Goal: Task Accomplishment & Management: Manage account settings

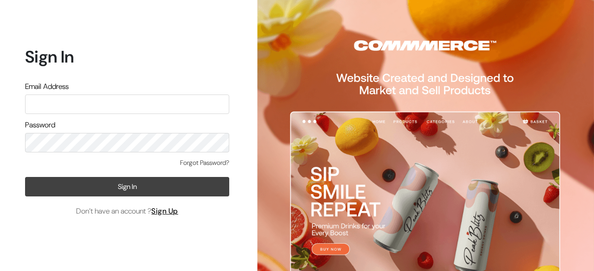
type input "udaydesai15@gmail.com"
click at [128, 190] on button "Sign In" at bounding box center [127, 186] width 204 height 19
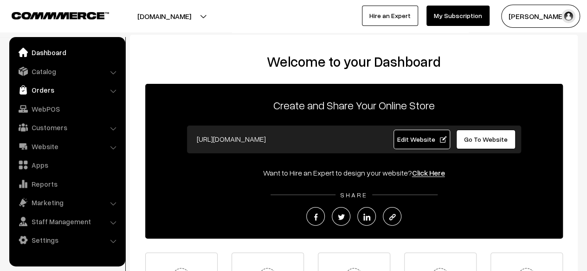
click at [42, 91] on link "Orders" at bounding box center [67, 90] width 110 height 17
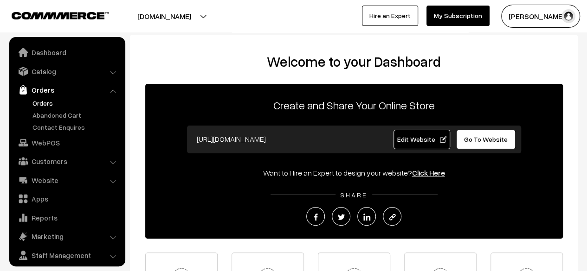
click at [43, 104] on link "Orders" at bounding box center [76, 103] width 92 height 10
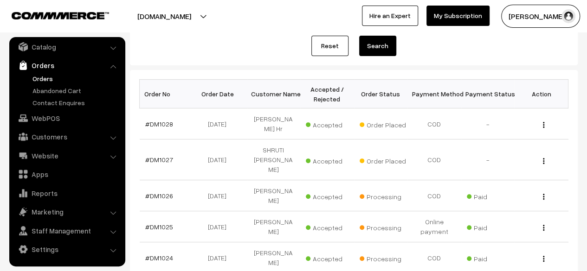
scroll to position [110, 0]
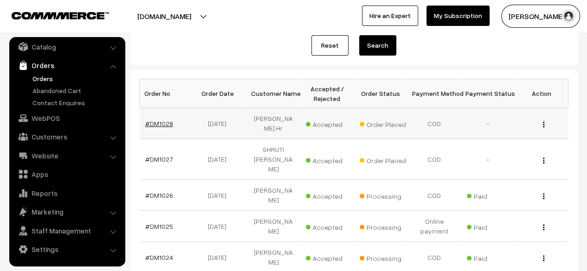
click at [157, 120] on link "#DM1028" at bounding box center [159, 124] width 28 height 8
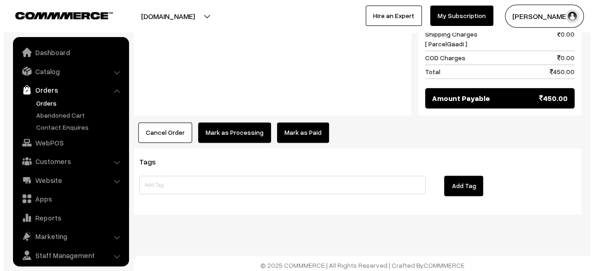
scroll to position [25, 0]
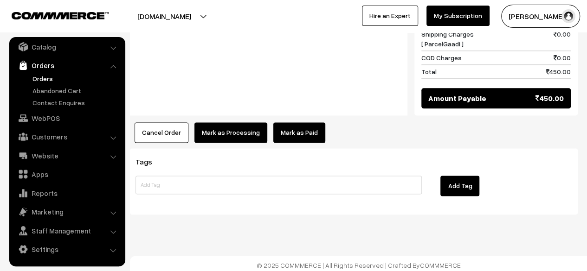
click at [297, 129] on link "Mark as Paid" at bounding box center [299, 133] width 52 height 20
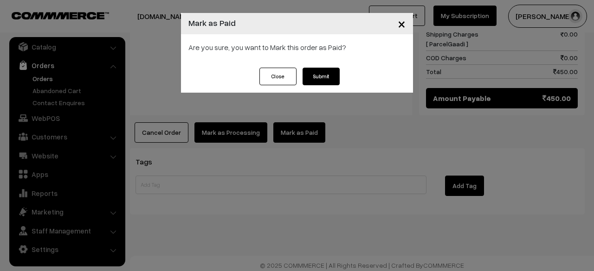
click at [321, 77] on button "Submit" at bounding box center [321, 77] width 37 height 18
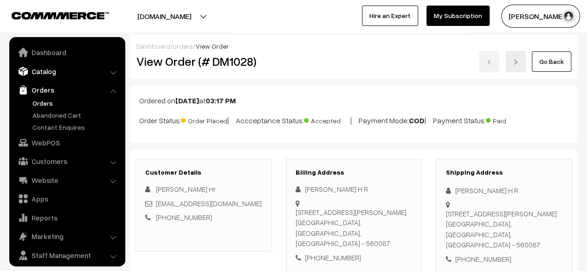
click at [43, 73] on link "Catalog" at bounding box center [67, 71] width 110 height 17
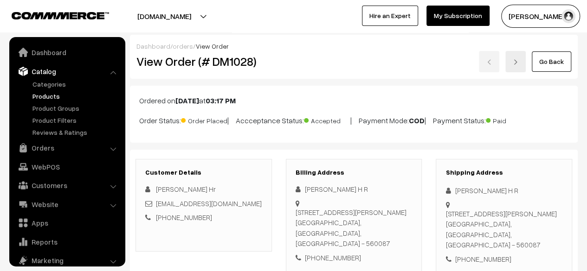
click at [45, 98] on link "Products" at bounding box center [76, 96] width 92 height 10
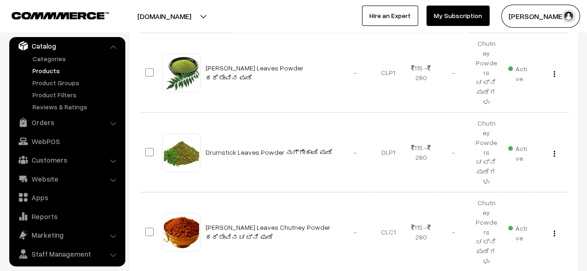
scroll to position [674, 0]
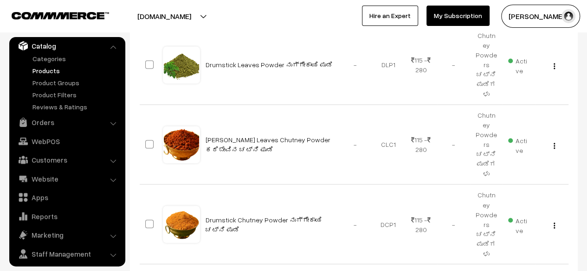
type input "17"
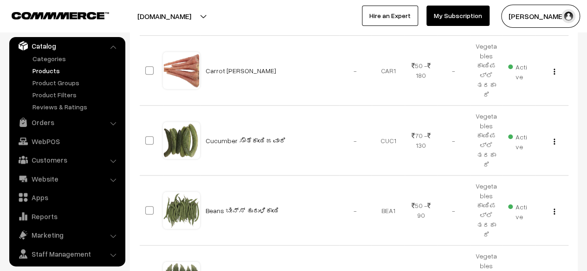
scroll to position [250, 0]
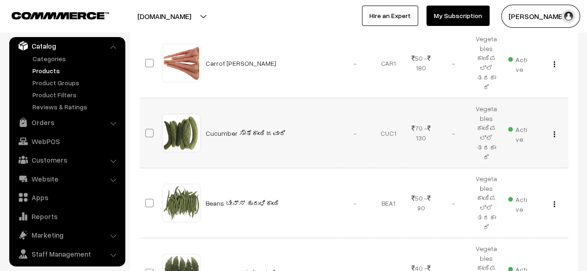
click at [554, 131] on img "button" at bounding box center [554, 134] width 1 height 6
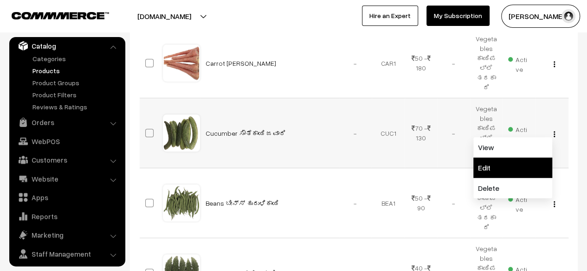
click at [500, 158] on link "Edit" at bounding box center [512, 168] width 79 height 20
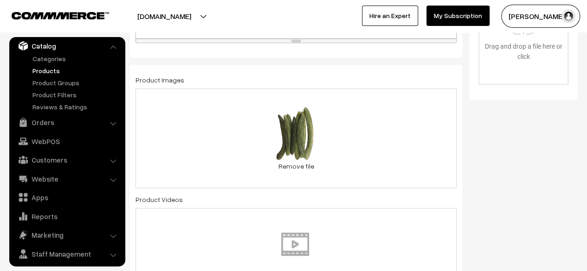
scroll to position [344, 0]
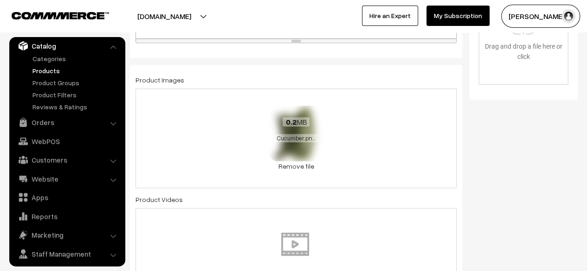
click at [323, 143] on div "0.2 MB Cucumber.png" at bounding box center [296, 131] width 56 height 50
click at [295, 149] on div "0.2 MB Cucumber.png" at bounding box center [296, 131] width 56 height 50
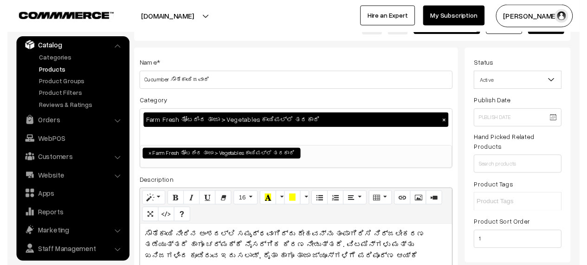
scroll to position [19, 0]
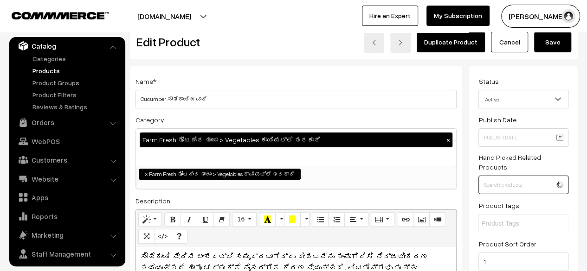
click at [510, 177] on input "text" at bounding box center [523, 185] width 90 height 19
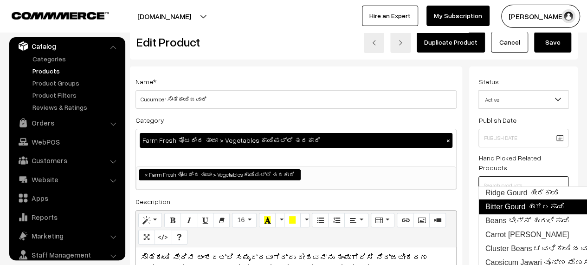
scroll to position [53, 0]
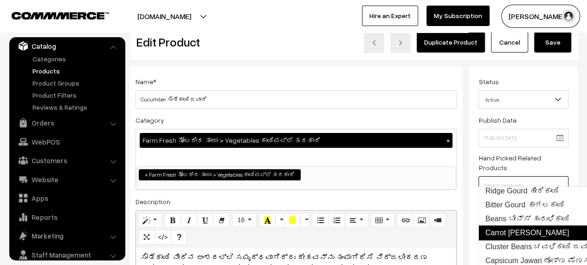
click at [510, 225] on link "Carrot [PERSON_NAME]" at bounding box center [556, 232] width 157 height 15
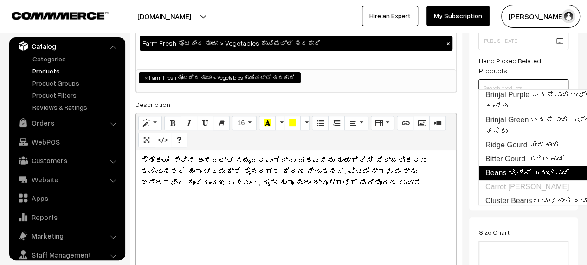
scroll to position [0, 0]
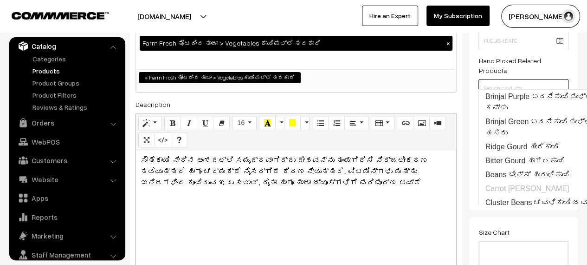
click at [550, 82] on input "text" at bounding box center [523, 88] width 90 height 19
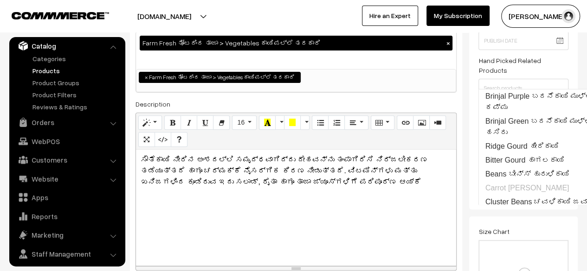
click at [439, 214] on div "ಸೌತೆಕಾಯಿ ನೀರಿನ ಅಂಶದಲ್ಲಿ ಸಮೃದ್ಧವಾಗಿದ್ದು ದೇಹವನ್ನು ತಂಪಾಗಿರಿಸಿ ನಿರ್ಜಲೀಕರಣ ತಡೆಯುತ್ತದ…" at bounding box center [296, 208] width 320 height 116
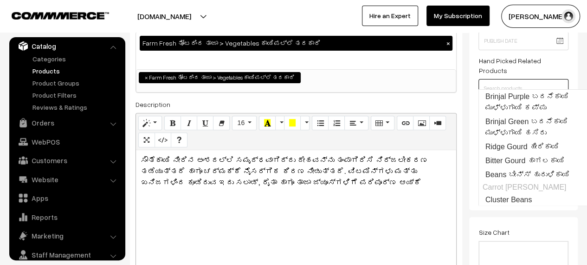
click at [536, 82] on input "text" at bounding box center [523, 88] width 90 height 19
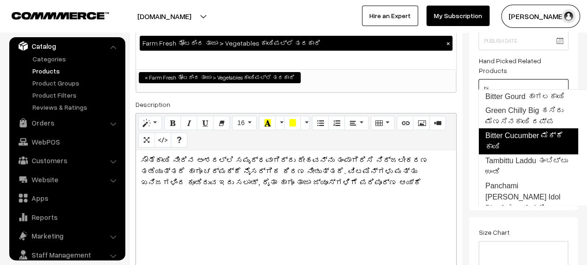
click at [526, 137] on link "Bitter Cucumber ಮೆಕ್ಕೆ ಕಾಯಿ" at bounding box center [528, 141] width 100 height 26
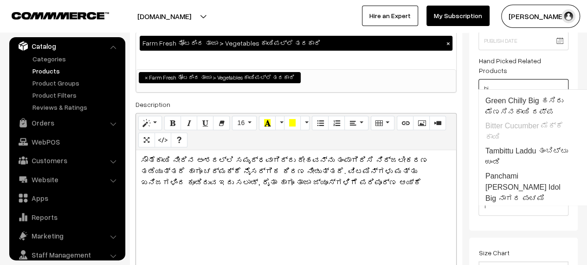
scroll to position [9, 0]
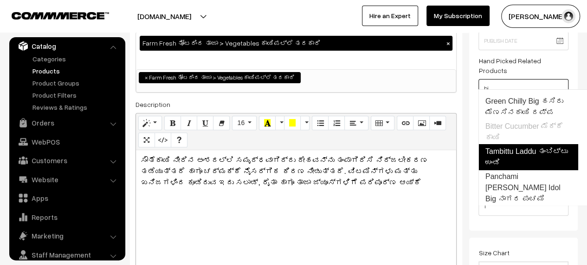
click at [513, 132] on ul "Bitter Gourd ಹಾಗಲಕಾಯಿ Green Chilly Big ಹಸಿರು ಮೆಣಸಿನಕಾಯಿ ದಪ್ಪ Bitter Cucumber ಮೆ…" at bounding box center [532, 147] width 109 height 116
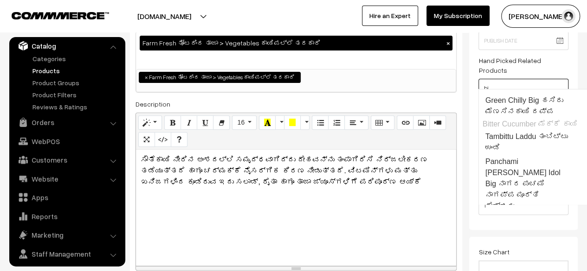
scroll to position [0, 0]
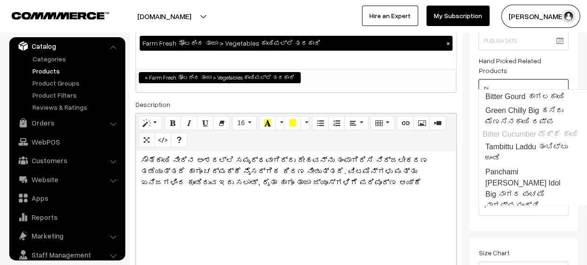
click at [528, 83] on input "bi" at bounding box center [523, 88] width 90 height 19
type input "b"
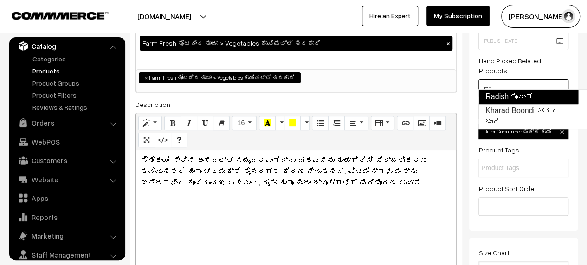
click at [522, 98] on link "Radish ಮೂಲಂಗಿ" at bounding box center [528, 96] width 100 height 15
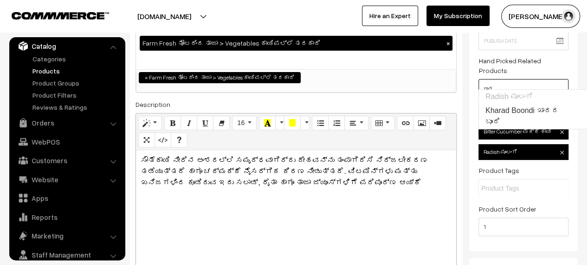
type input "rad"
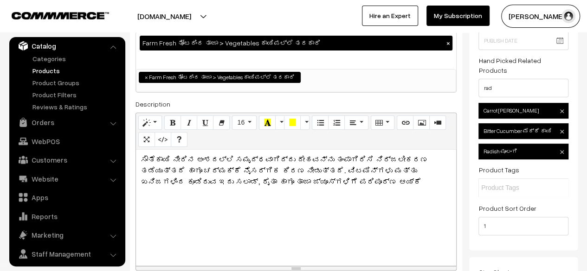
click at [576, 165] on div "Status Active Inactive Active Publish Date Product Type -- Select -- -- Select …" at bounding box center [523, 109] width 109 height 281
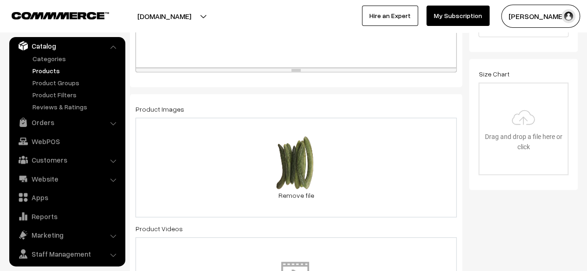
scroll to position [318, 0]
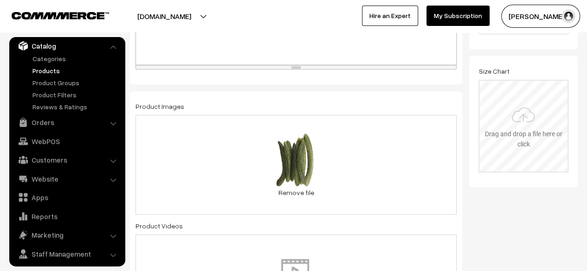
click at [522, 121] on input "file" at bounding box center [523, 126] width 88 height 91
type input "C:\fakepath\CucumberWebsiteImage.png"
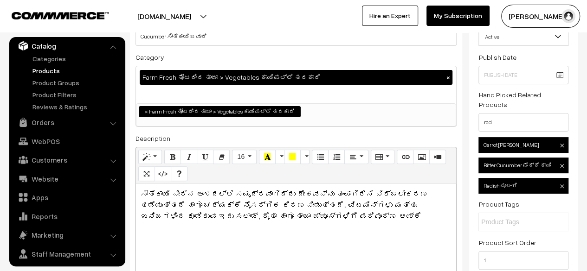
scroll to position [0, 0]
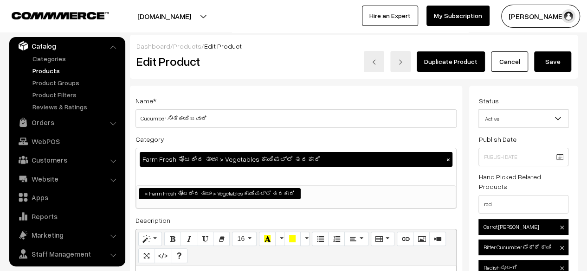
click at [559, 65] on button "Save" at bounding box center [552, 62] width 37 height 20
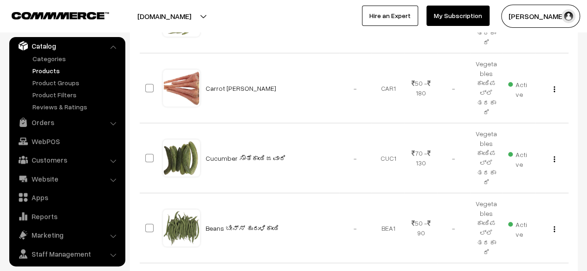
scroll to position [232, 0]
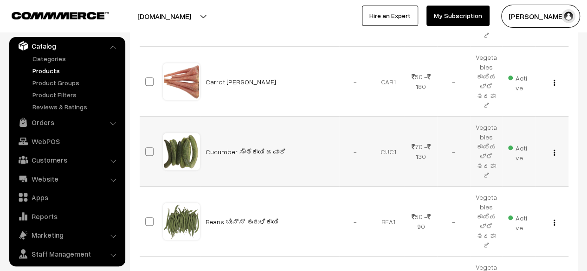
click at [554, 150] on img "button" at bounding box center [554, 153] width 1 height 6
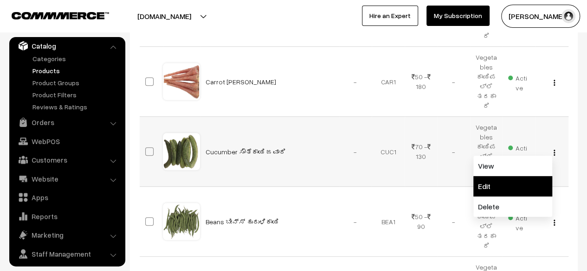
click at [509, 176] on link "Edit" at bounding box center [512, 186] width 79 height 20
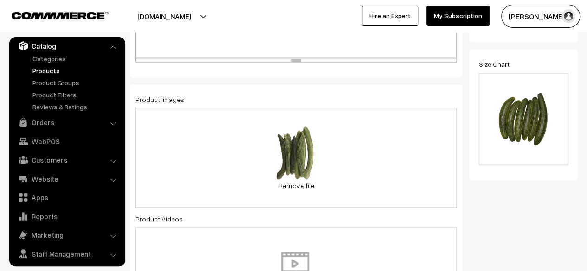
scroll to position [325, 0]
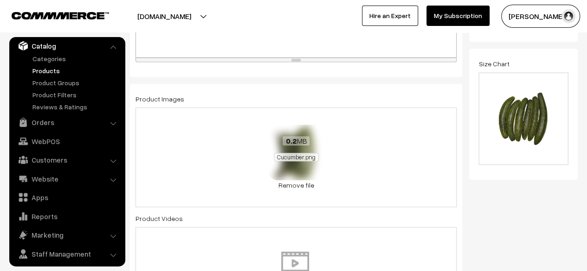
click at [300, 160] on span "Cucumber.png" at bounding box center [296, 157] width 44 height 8
click at [293, 187] on link "Remove file" at bounding box center [296, 186] width 56 height 10
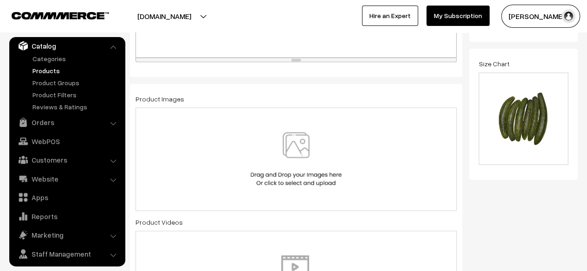
click at [300, 142] on img at bounding box center [296, 159] width 96 height 54
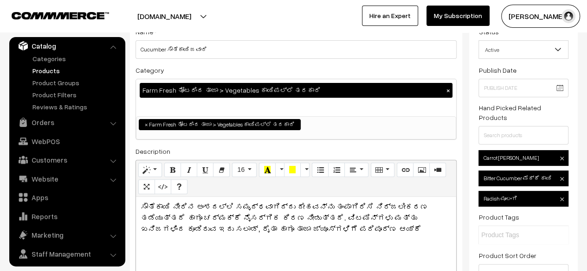
scroll to position [0, 0]
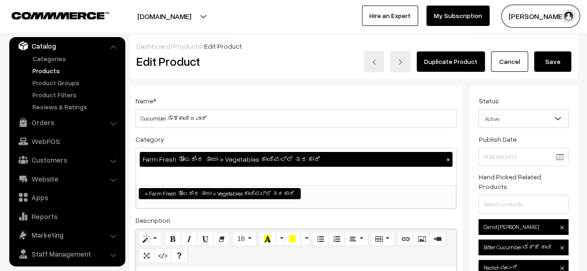
click at [553, 65] on button "Save" at bounding box center [552, 62] width 37 height 20
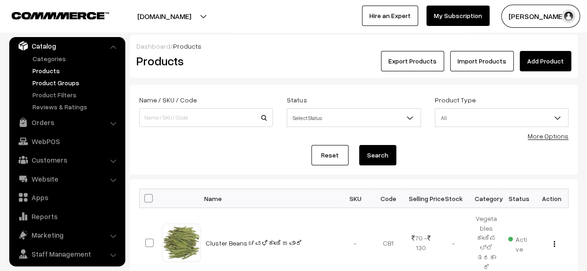
click at [47, 84] on link "Product Groups" at bounding box center [76, 83] width 92 height 10
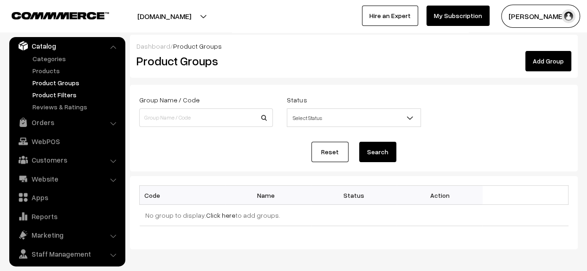
click at [59, 96] on link "Product Filters" at bounding box center [76, 95] width 92 height 10
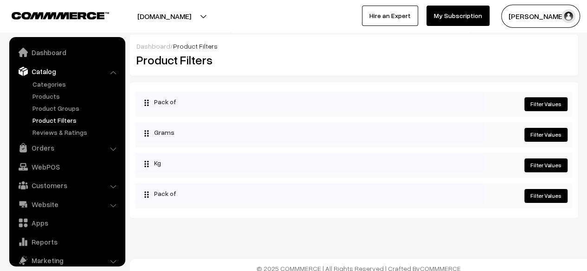
scroll to position [26, 0]
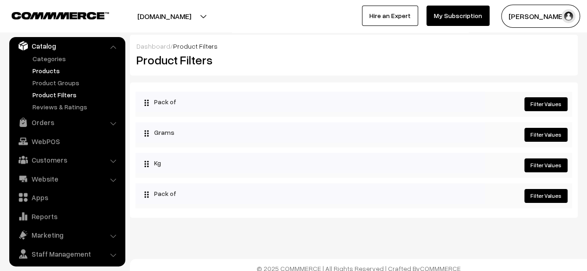
click at [44, 70] on link "Products" at bounding box center [76, 71] width 92 height 10
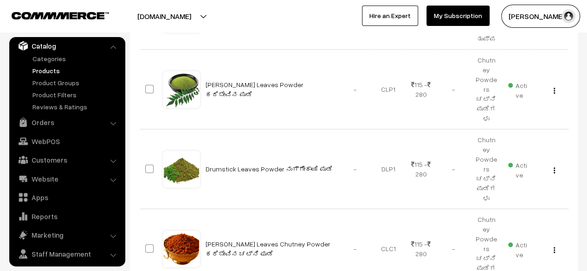
scroll to position [570, 0]
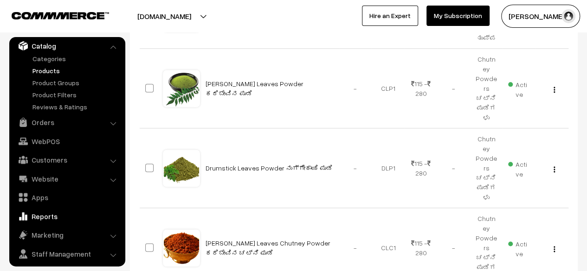
click at [41, 215] on link "Reports" at bounding box center [67, 216] width 110 height 17
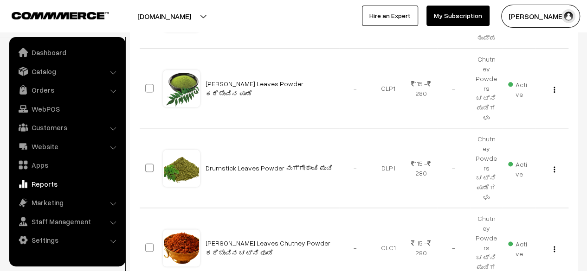
scroll to position [0, 0]
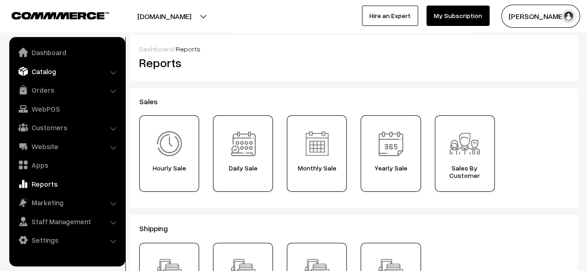
click at [45, 72] on link "Catalog" at bounding box center [67, 71] width 110 height 17
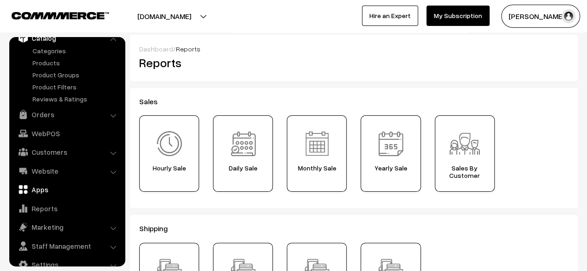
scroll to position [49, 0]
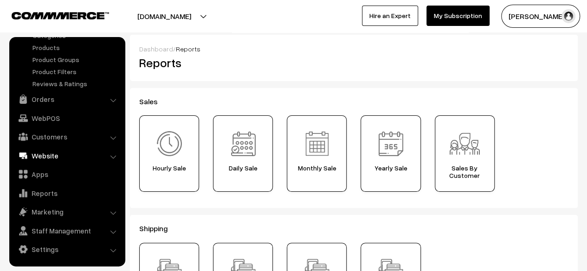
click at [51, 154] on link "Website" at bounding box center [67, 156] width 110 height 17
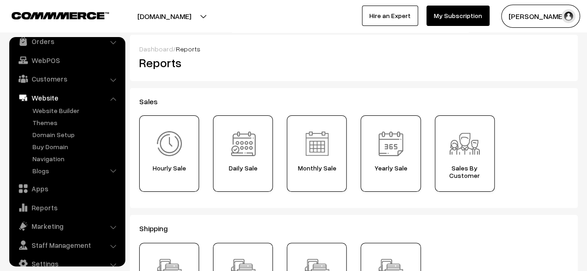
scroll to position [63, 0]
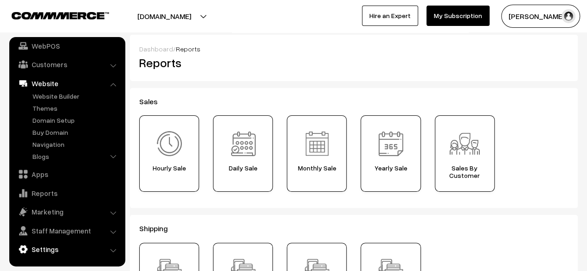
click at [44, 250] on link "Settings" at bounding box center [67, 249] width 110 height 17
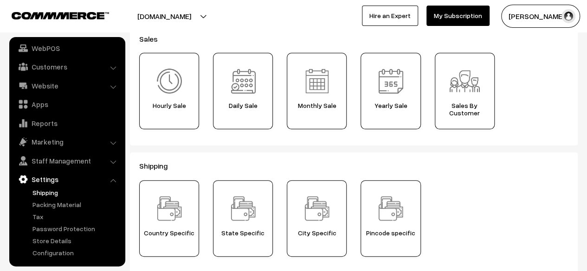
scroll to position [62, 0]
click at [54, 242] on link "Store Details" at bounding box center [76, 241] width 92 height 10
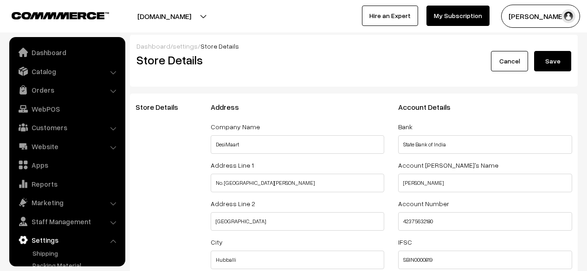
select select "99"
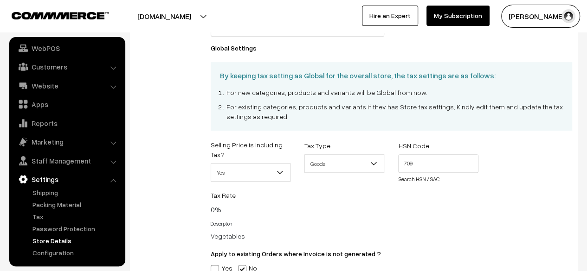
scroll to position [455, 0]
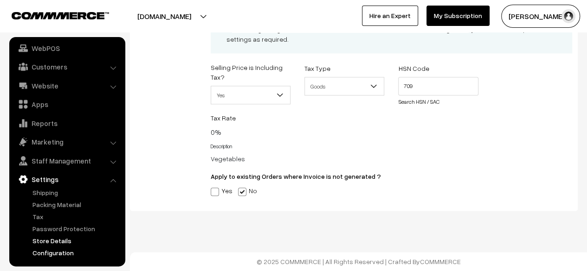
click at [42, 254] on link "Configuration" at bounding box center [76, 253] width 92 height 10
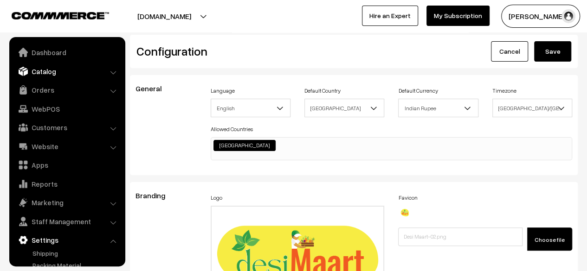
click at [45, 72] on link "Catalog" at bounding box center [67, 71] width 110 height 17
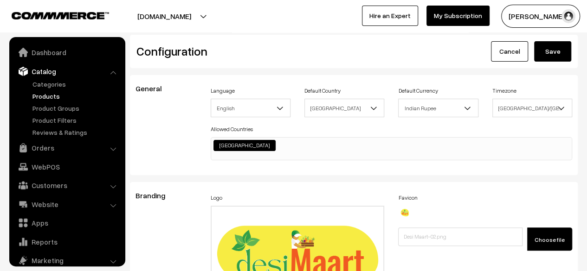
click at [46, 99] on link "Products" at bounding box center [76, 96] width 92 height 10
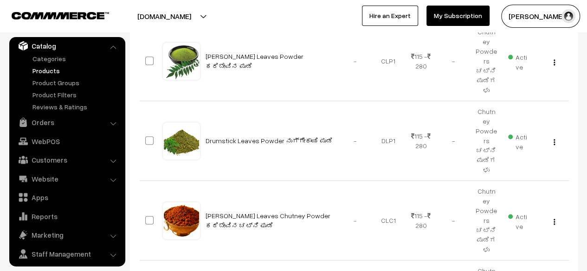
scroll to position [599, 0]
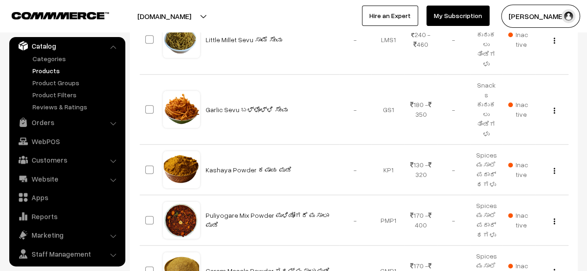
scroll to position [615, 0]
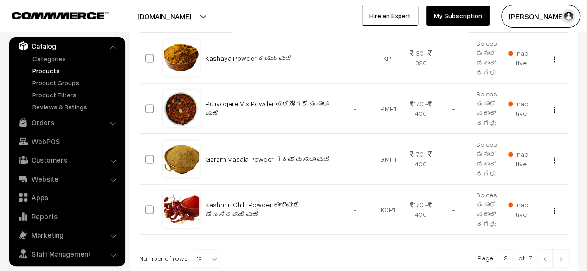
click at [561, 249] on link at bounding box center [561, 258] width 16 height 19
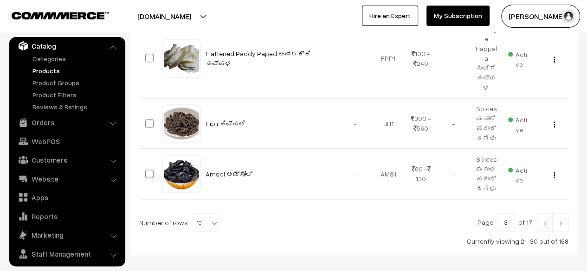
scroll to position [605, 0]
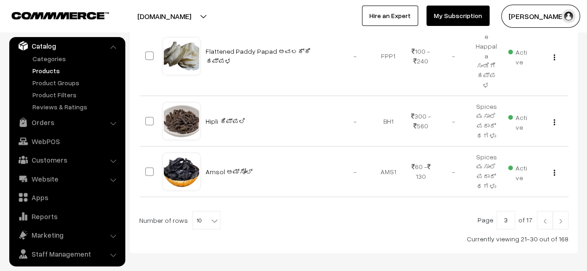
click at [560, 219] on img at bounding box center [560, 222] width 8 height 6
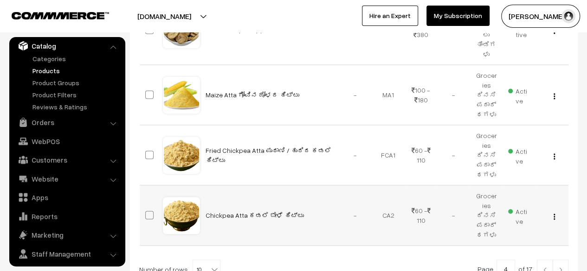
scroll to position [635, 0]
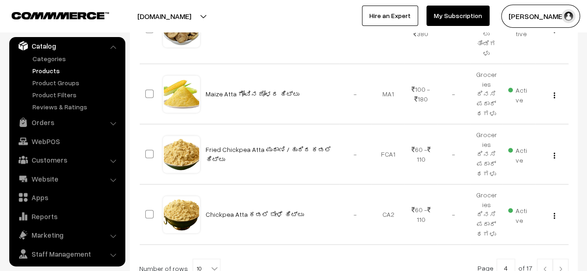
click at [557, 266] on img at bounding box center [560, 269] width 8 height 6
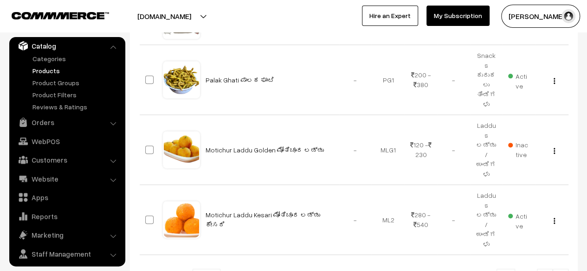
scroll to position [576, 0]
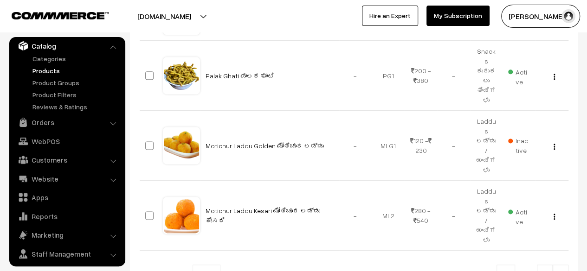
click at [562, 271] on img at bounding box center [560, 275] width 8 height 6
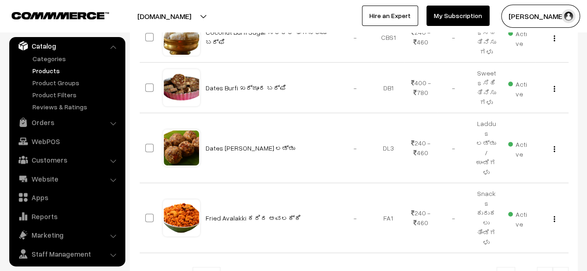
scroll to position [539, 0]
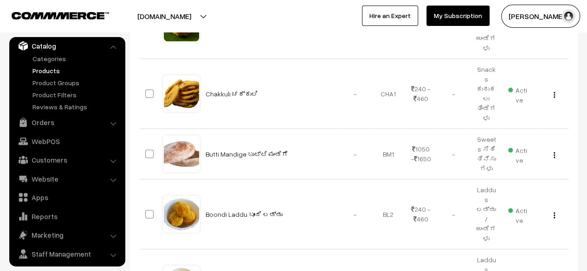
scroll to position [476, 0]
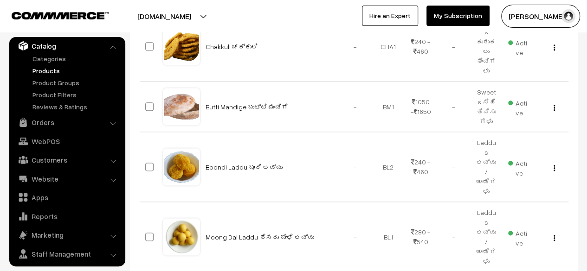
scroll to position [530, 0]
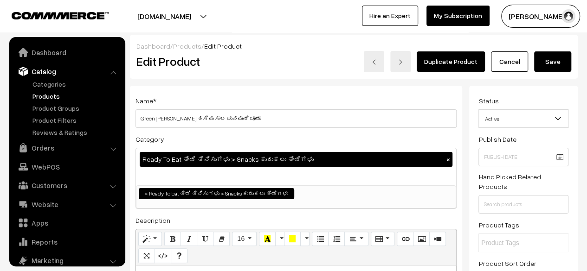
scroll to position [80, 0]
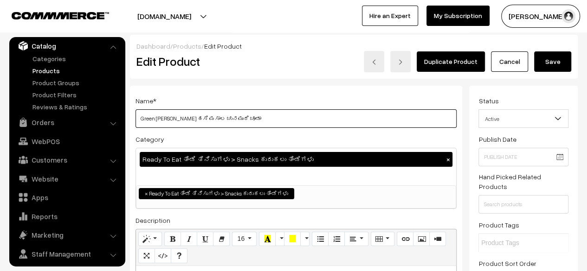
click at [171, 119] on input "Green Masala Chunamuri Chewda ಹಸಿ ಮಸಾಲ ಚುನಮುರಿ ಚೂಡಾ" at bounding box center [296, 119] width 321 height 19
type input "Dharwad [PERSON_NAME] ಹಸಿ ಮಸಾಲ ಚುನಮುರಿ ಚೂಡಾ"
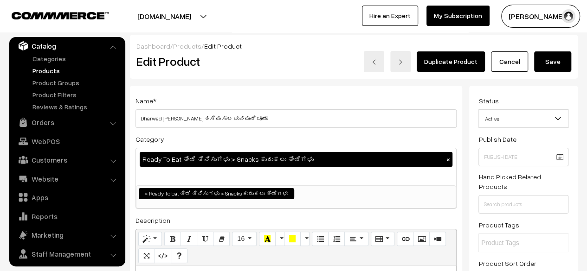
click at [323, 187] on ul "× Ready To Eat ತಿಂಡಿ ತಿನಿಸುಗಳು > Snacks ಕುರುಕಲು ತಿಂಡಿಗಳು" at bounding box center [295, 192] width 319 height 13
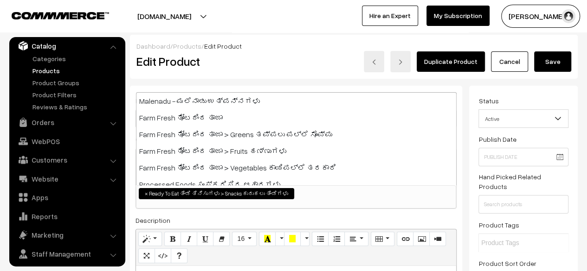
scroll to position [150, 0]
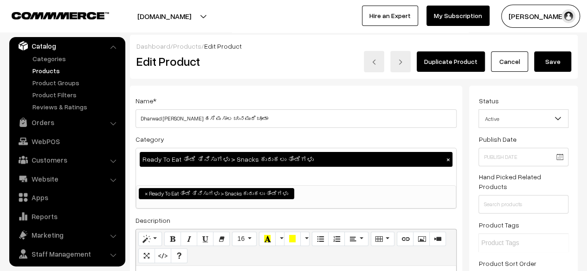
click at [560, 65] on button "Save" at bounding box center [552, 62] width 37 height 20
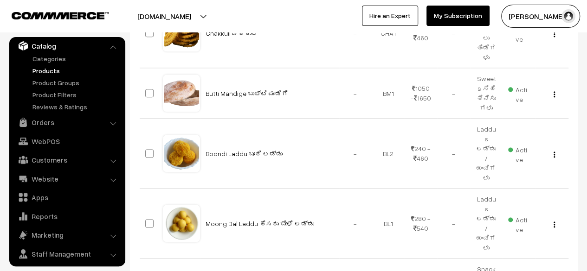
scroll to position [570, 0]
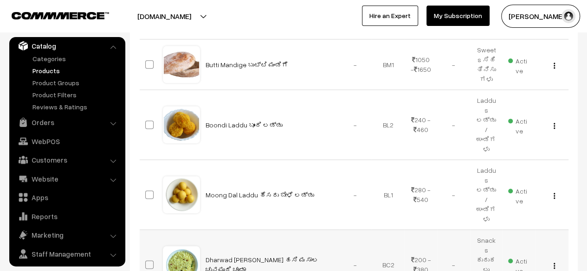
click at [554, 263] on img "button" at bounding box center [554, 266] width 1 height 6
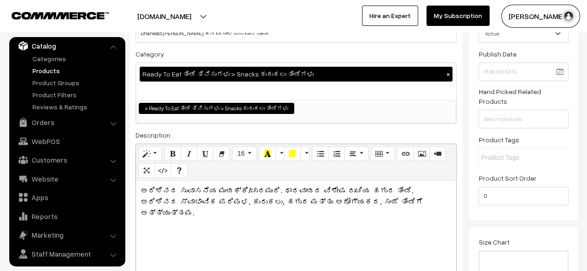
scroll to position [85, 0]
click at [287, 194] on p "ಅರಿಶಿನದ ಸುವಾಸನೆಯ ಮಂಡಕ್ಕಿ/ಚುರಮುರಿ. ಧಾರವಾಡದ ವಿಶೇಷ ರುಚಿಯ ಹಗುರ ತಿಂಡಿ. ಅರಿಶಿನದ ಸ್ವಾಭ…" at bounding box center [296, 202] width 311 height 33
copy p "ಧಾರವಾಡ"
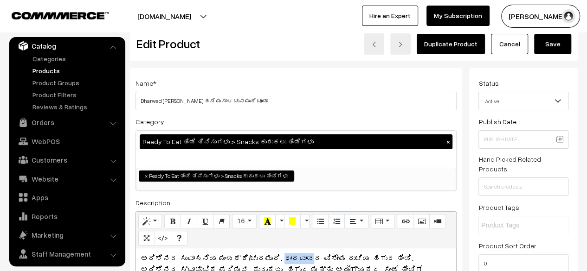
scroll to position [17, 0]
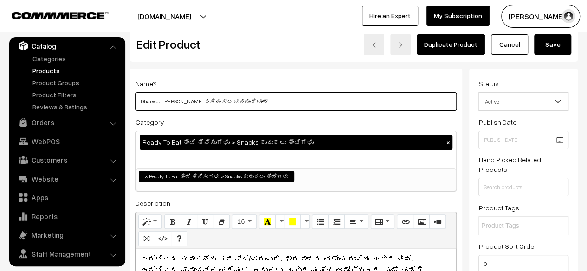
click at [235, 100] on input "Dharwad [PERSON_NAME] ಹಸಿ ಮಸಾಲ ಚುನಮುರಿ ಚೂಡಾ" at bounding box center [296, 101] width 321 height 19
paste input "ಧಾರವಾಡ"
type input "Dharwad Chunamuri Chewda ಧಾರವಾಡ ಚುನಮುರಿ ಚೂಡಾ"
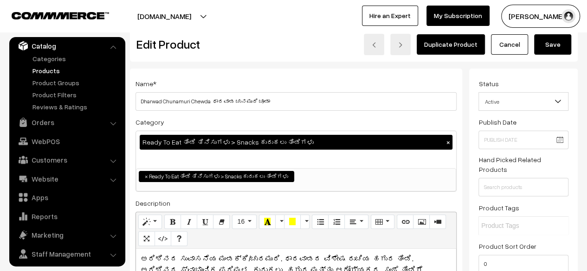
click at [345, 117] on div "Category Ready To Eat ತಿಂಡಿ ತಿನಿಸುಗಳು > Snacks ಕುರುಕಲು ತಿಂಡಿಗಳು × Malenadu - ಮಲ…" at bounding box center [296, 154] width 321 height 76
click at [552, 47] on button "Save" at bounding box center [552, 44] width 37 height 20
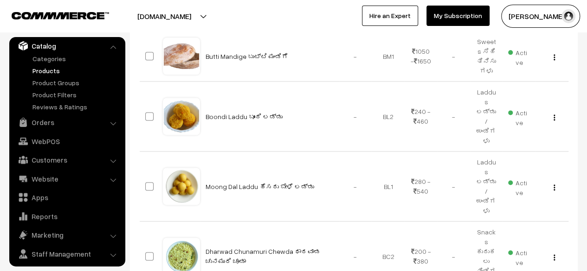
scroll to position [580, 0]
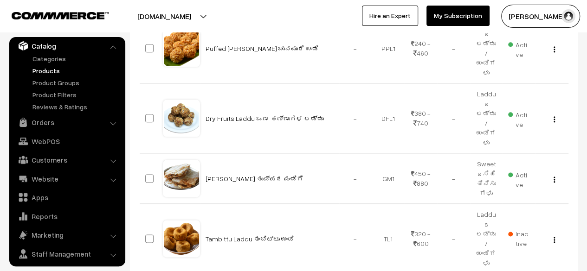
scroll to position [508, 0]
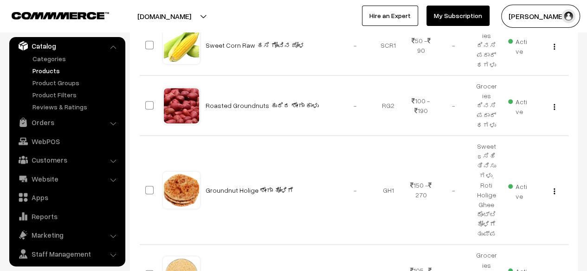
scroll to position [614, 0]
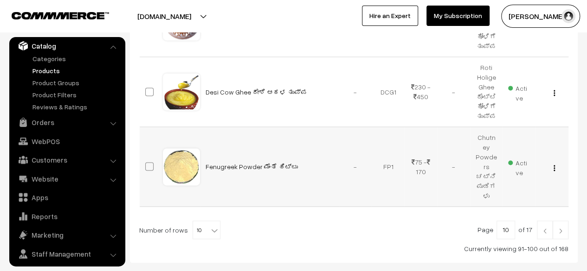
scroll to position [625, 0]
click at [560, 220] on link at bounding box center [561, 229] width 16 height 19
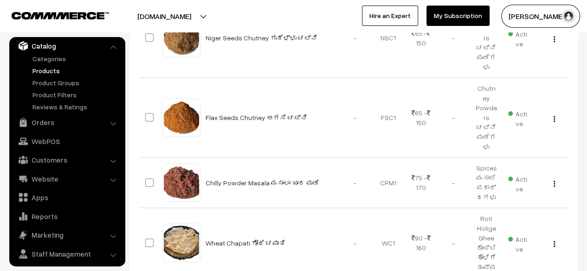
scroll to position [370, 0]
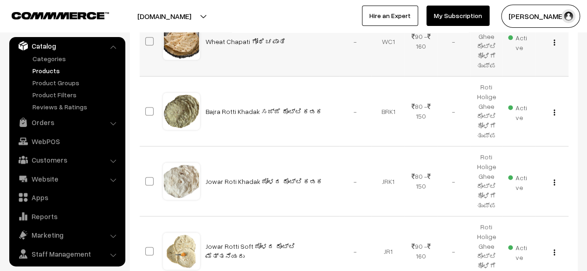
click at [336, 217] on td "Jowar Rotti Soft ಜೋಳದ ರೊಟ್ಟಿ ಮೆತ್ತನೆಯದು" at bounding box center [269, 252] width 139 height 70
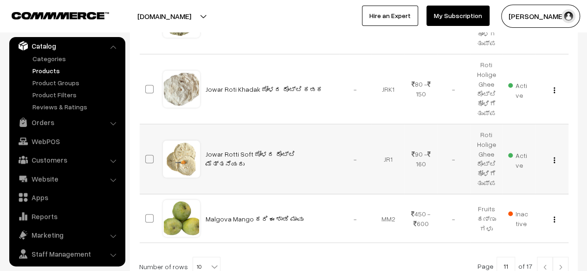
scroll to position [670, 0]
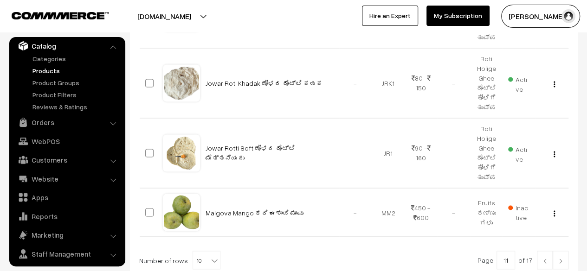
click at [560, 258] on img at bounding box center [560, 261] width 8 height 6
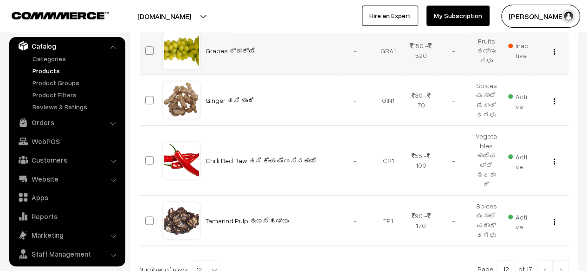
scroll to position [503, 0]
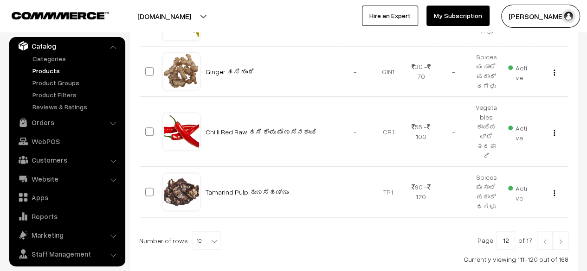
click at [558, 239] on img at bounding box center [560, 242] width 8 height 6
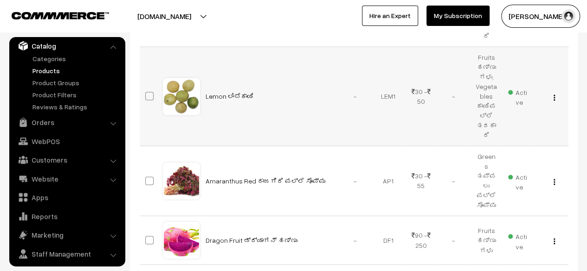
scroll to position [633, 0]
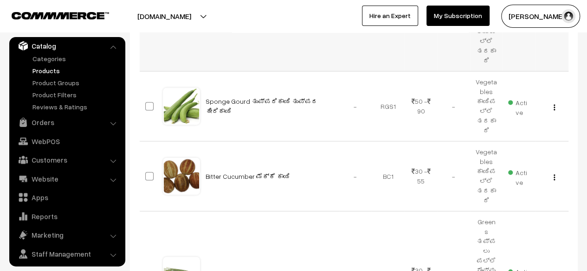
scroll to position [601, 0]
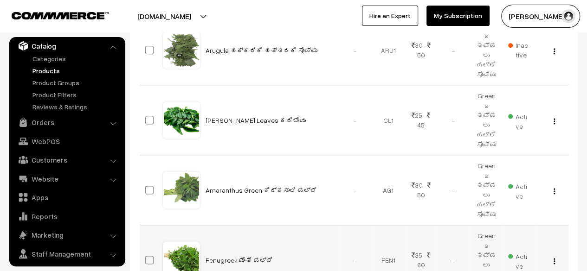
scroll to position [567, 0]
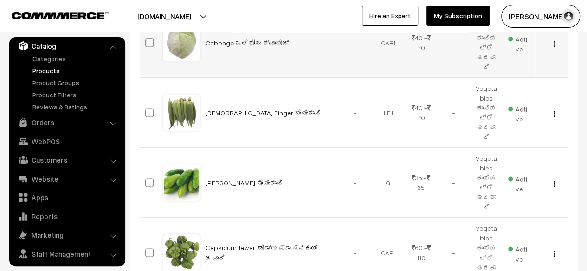
scroll to position [622, 0]
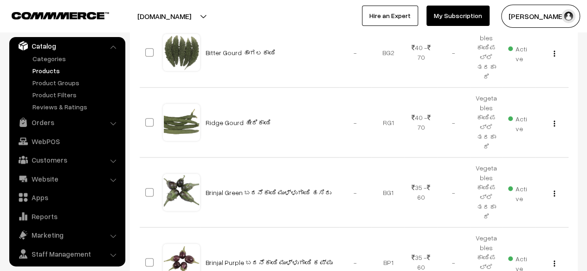
scroll to position [471, 0]
